Goal: Communication & Community: Answer question/provide support

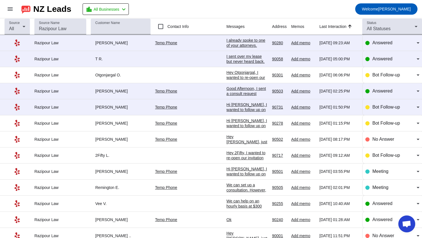
click at [226, 39] on div "I already spoke to one of your attorneys. Thank you." at bounding box center [246, 45] width 41 height 15
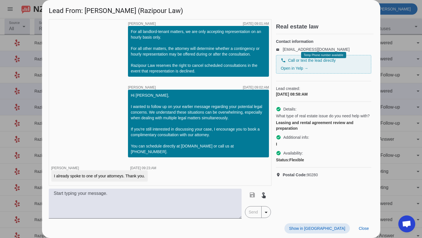
scroll to position [134, 0]
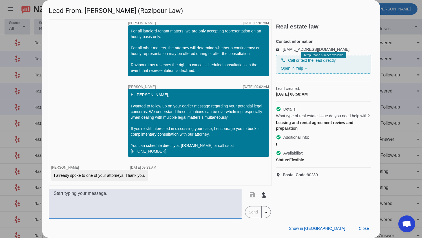
click at [134, 194] on textarea at bounding box center [145, 204] width 193 height 30
click at [122, 193] on textarea "Hi [PERSON_NAME], we have no record of speaking with you. But" at bounding box center [145, 204] width 193 height 30
click at [123, 192] on textarea "Hi [PERSON_NAME], we have no record of speaking with you. But" at bounding box center [145, 204] width 193 height 30
click at [205, 192] on textarea "Hi [PERSON_NAME], we have no record of a consultation or phone call with you. B…" at bounding box center [145, 204] width 193 height 30
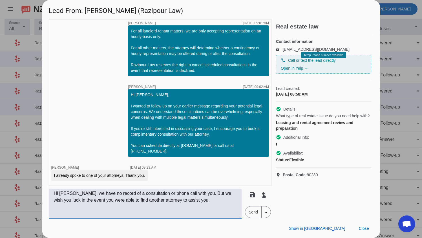
paste textarea "However, we wish you luck in the event that you a"
type textarea "Hi [PERSON_NAME], we have no record of a consultation or phone call with you. H…"
click at [247, 211] on span "Send" at bounding box center [253, 211] width 16 height 11
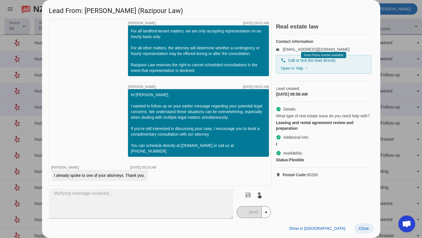
scroll to position [169, 0]
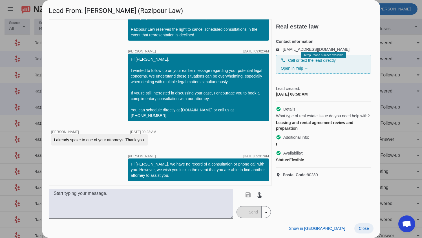
click at [361, 227] on span "Close" at bounding box center [364, 228] width 10 height 5
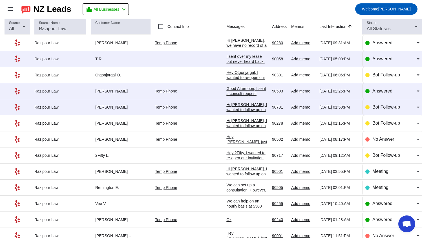
click at [226, 58] on div "I sent over my lease but never heard back. [GEOGRAPHIC_DATA]" at bounding box center [246, 61] width 41 height 15
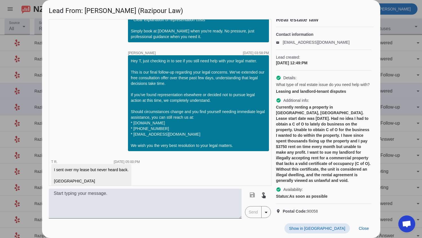
scroll to position [23, 0]
click at [366, 230] on span "Close" at bounding box center [364, 228] width 10 height 5
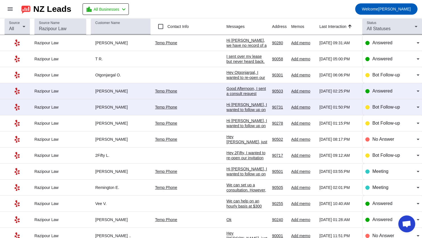
click at [226, 93] on div "Good Afternoon, I sent a consult request through your site but am wondering if …" at bounding box center [246, 104] width 41 height 36
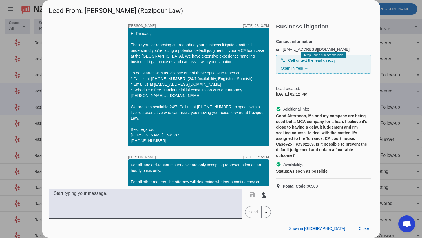
scroll to position [59, 0]
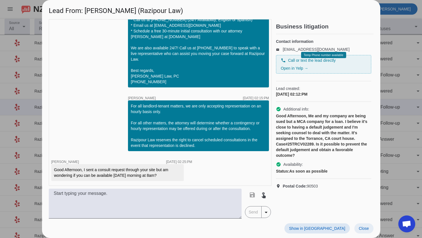
click at [362, 230] on span "Close" at bounding box center [364, 228] width 10 height 5
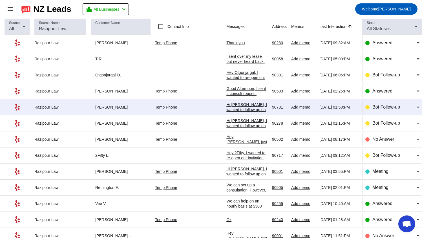
click at [226, 107] on div "Hi [PERSON_NAME], I wanted to follow up on your earlier message regarding your …" at bounding box center [246, 160] width 41 height 117
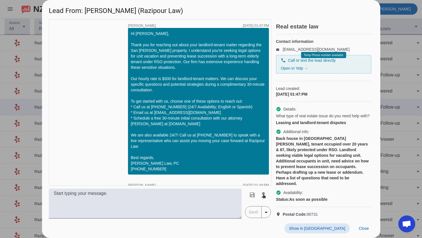
scroll to position [138, 0]
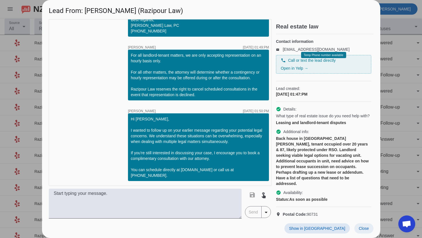
click at [363, 230] on span "Close" at bounding box center [364, 228] width 10 height 5
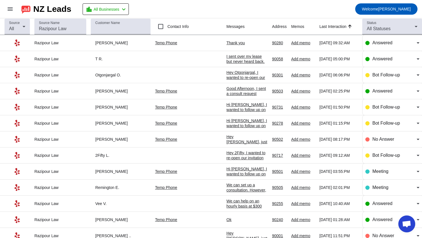
click at [226, 60] on div "I sent over my lease but never heard back. [GEOGRAPHIC_DATA]" at bounding box center [246, 61] width 41 height 15
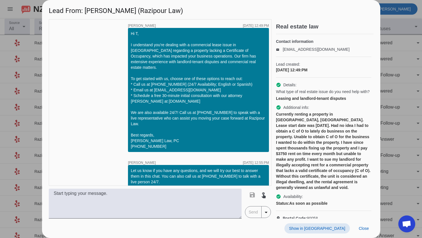
scroll to position [357, 0]
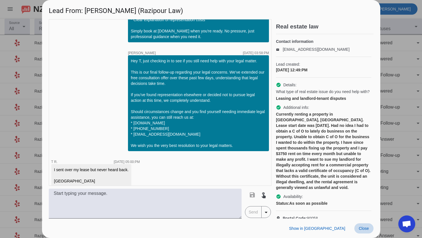
click at [367, 233] on span at bounding box center [363, 228] width 19 height 10
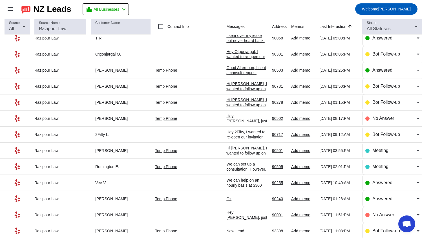
scroll to position [0, 0]
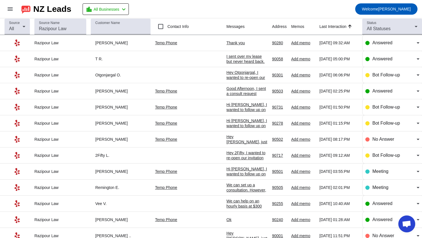
click at [226, 44] on div "Thank you" at bounding box center [246, 42] width 41 height 5
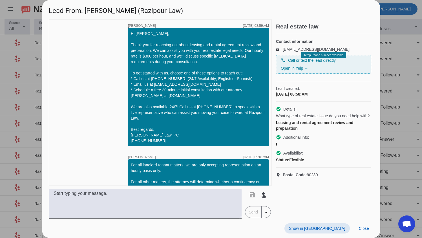
scroll to position [194, 0]
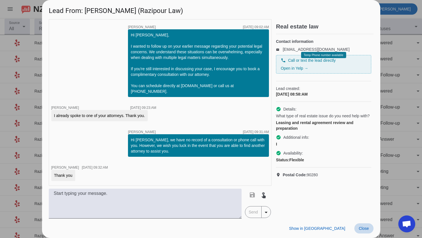
click at [362, 231] on span at bounding box center [363, 228] width 19 height 10
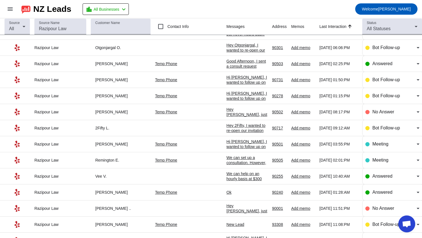
scroll to position [0, 0]
